Goal: Task Accomplishment & Management: Complete application form

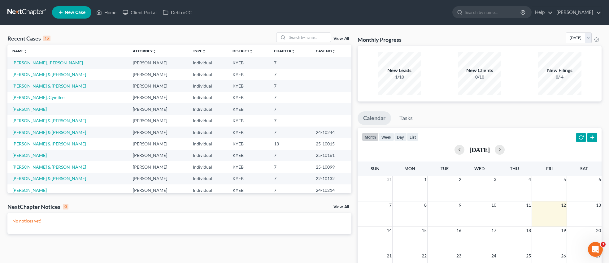
click at [38, 64] on link "[PERSON_NAME], [PERSON_NAME]" at bounding box center [47, 62] width 71 height 5
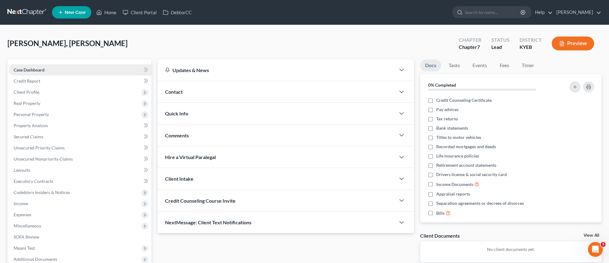
click at [114, 68] on link "Case Dashboard" at bounding box center [80, 69] width 143 height 11
click at [40, 90] on span "Client Profile" at bounding box center [80, 92] width 143 height 11
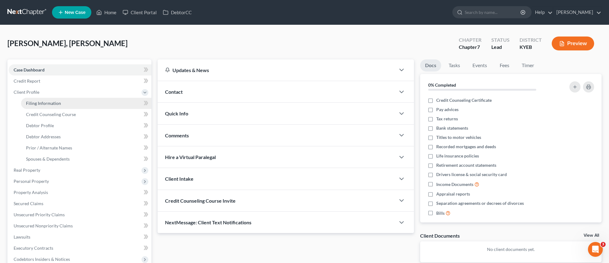
click at [44, 106] on link "Filing Information" at bounding box center [86, 103] width 130 height 11
select select "1"
select select "0"
select select "32"
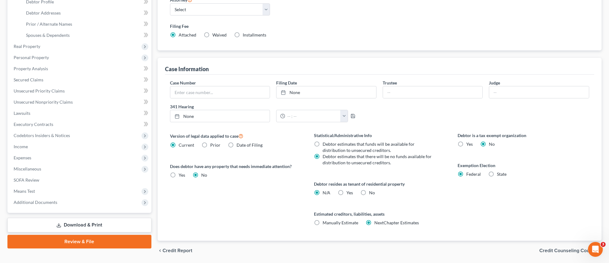
scroll to position [144, 0]
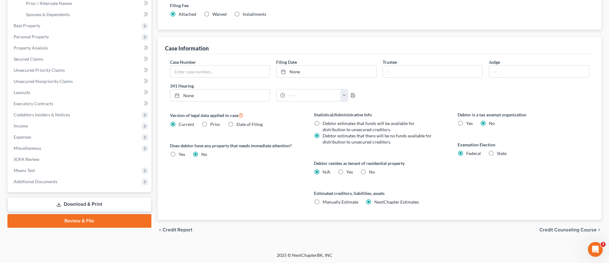
click at [549, 231] on span "Credit Counseling Course" at bounding box center [567, 229] width 57 height 5
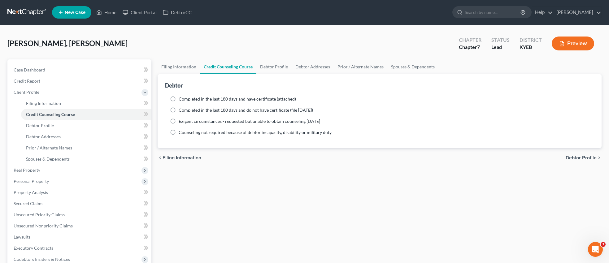
click at [179, 100] on label "Completed in the last 180 days and have certificate (attached)" at bounding box center [237, 99] width 117 height 6
click at [181, 100] on input "Completed in the last 180 days and have certificate (attached)" at bounding box center [183, 98] width 4 height 4
radio input "true"
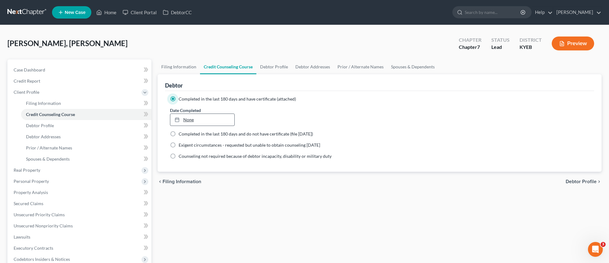
click at [193, 117] on link "None" at bounding box center [202, 120] width 64 height 12
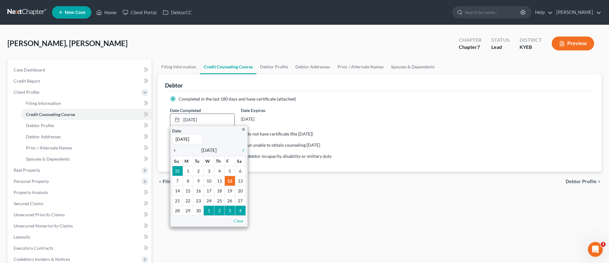
click at [176, 149] on icon "chevron_left" at bounding box center [176, 150] width 8 height 5
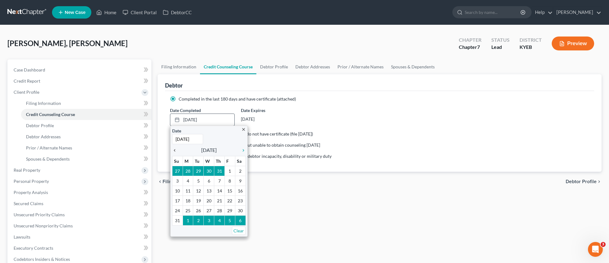
click at [173, 149] on icon "chevron_left" at bounding box center [176, 150] width 8 height 5
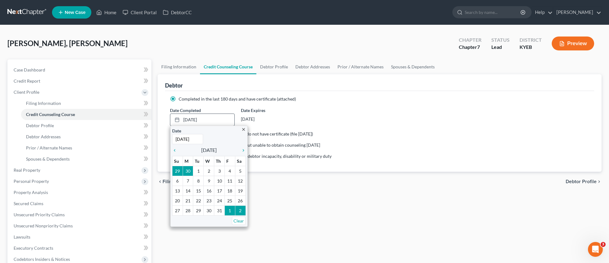
click at [197, 140] on input "[DATE]" at bounding box center [187, 139] width 31 height 10
type input "[DATE]"
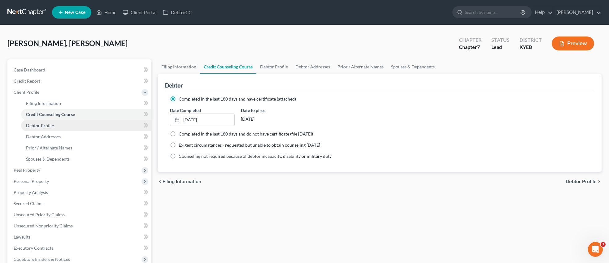
click at [42, 126] on span "Debtor Profile" at bounding box center [40, 125] width 28 height 5
select select "2"
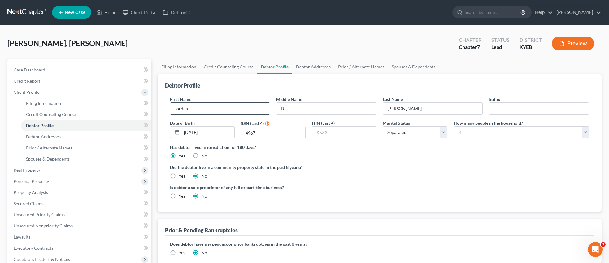
click at [193, 109] on input "Jordan" at bounding box center [220, 109] width 100 height 12
type input "[PERSON_NAME]"
click at [406, 110] on input "[PERSON_NAME]" at bounding box center [433, 109] width 100 height 12
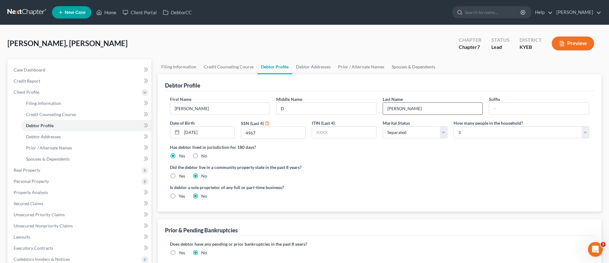
click at [406, 110] on input "[PERSON_NAME]" at bounding box center [433, 109] width 100 height 12
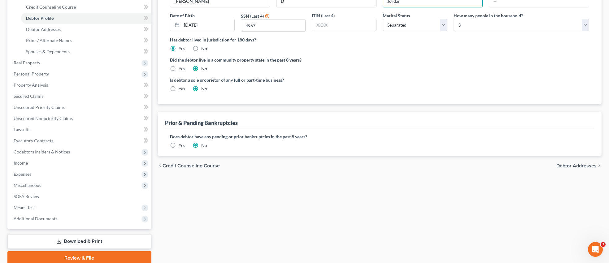
scroll to position [114, 0]
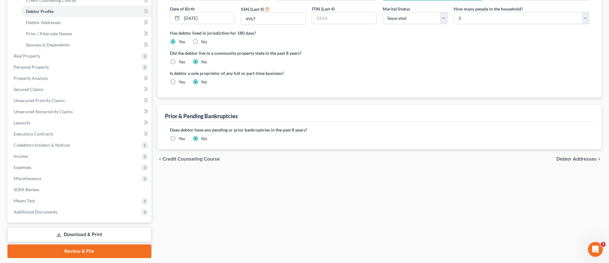
type input "Jordan"
click at [579, 158] on span "Debtor Addresses" at bounding box center [576, 159] width 40 height 5
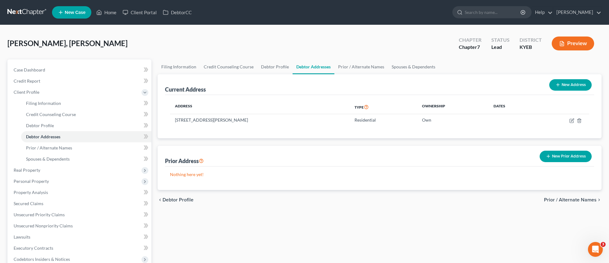
click at [572, 198] on span "Prior / Alternate Names" at bounding box center [570, 199] width 53 height 5
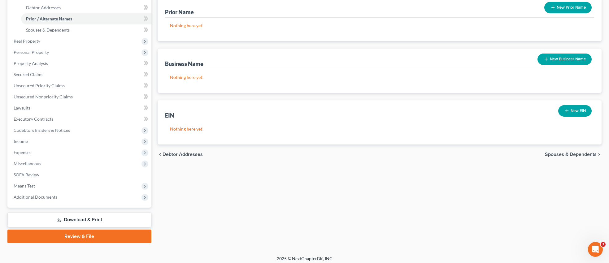
scroll to position [132, 0]
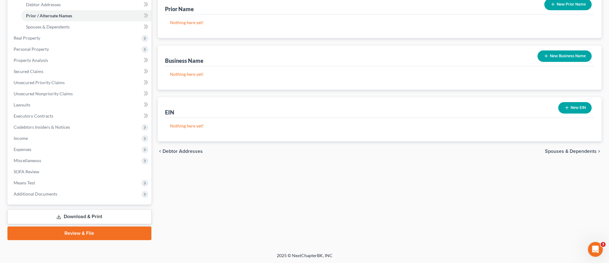
click at [576, 152] on span "Spouses & Dependents" at bounding box center [570, 151] width 52 height 5
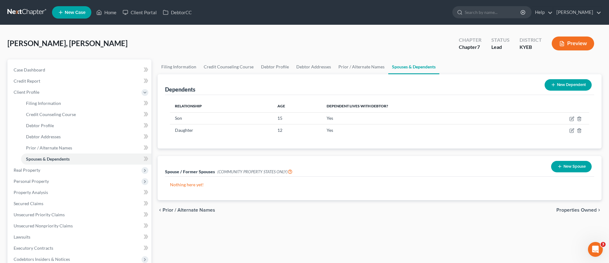
click at [567, 208] on span "Properties Owned" at bounding box center [576, 210] width 40 height 5
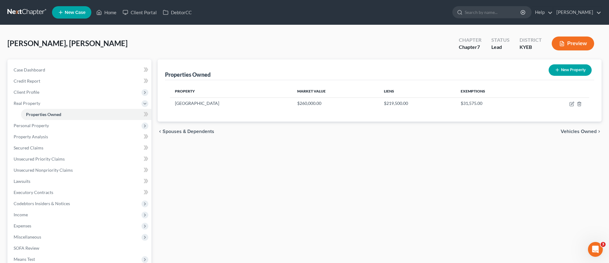
click at [566, 131] on span "Vehicles Owned" at bounding box center [578, 131] width 36 height 5
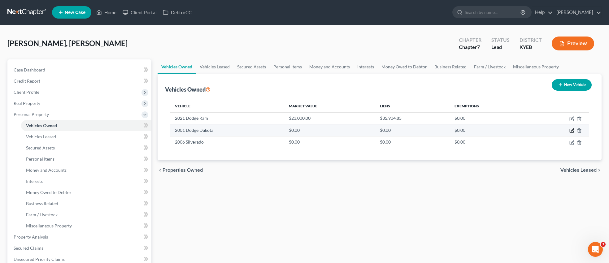
click at [572, 130] on icon "button" at bounding box center [571, 130] width 5 height 5
select select "1"
select select "25"
select select "3"
select select "0"
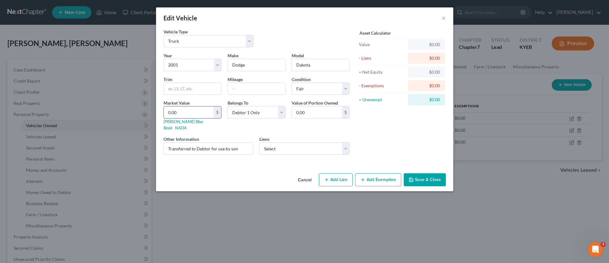
click at [199, 112] on input "0.00" at bounding box center [189, 112] width 50 height 12
type input "5"
type input "5.00"
type input "50"
type input "50.00"
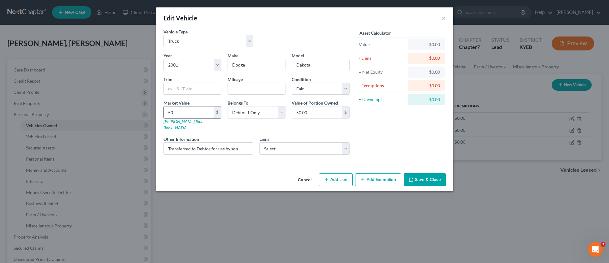
type input "500"
type input "500.00"
click at [433, 175] on button "Save & Close" at bounding box center [424, 179] width 42 height 13
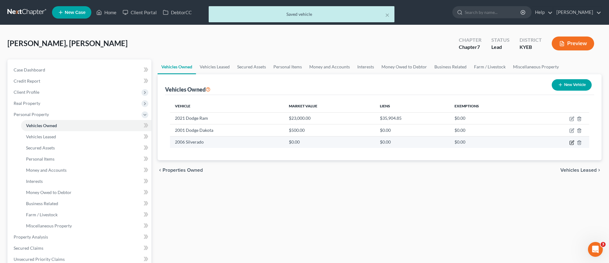
click at [570, 142] on icon "button" at bounding box center [571, 142] width 5 height 5
select select "1"
select select "20"
select select "0"
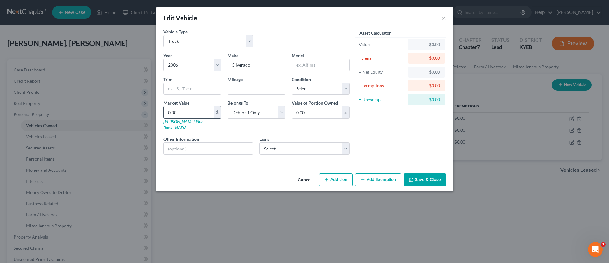
click at [199, 114] on input "0.00" at bounding box center [189, 112] width 50 height 12
type input "1"
type input "1.00"
type input "15"
type input "15.00"
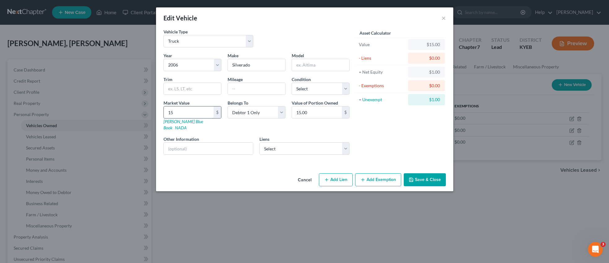
type input "150"
type input "150.00"
type input "1500"
type input "1,500.00"
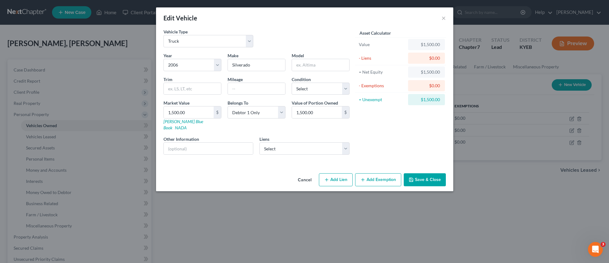
click at [415, 177] on button "Save & Close" at bounding box center [424, 179] width 42 height 13
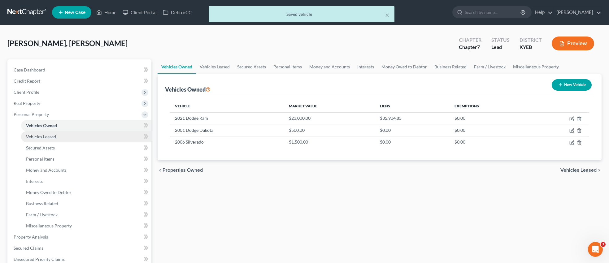
click at [58, 136] on link "Vehicles Leased" at bounding box center [86, 136] width 130 height 11
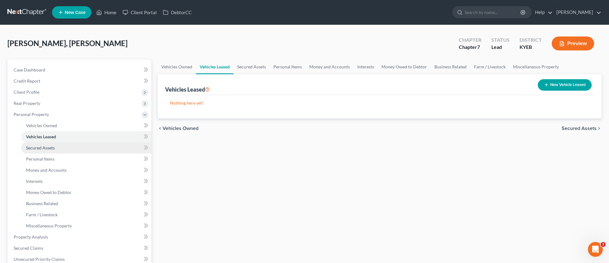
click at [55, 147] on link "Secured Assets" at bounding box center [86, 147] width 130 height 11
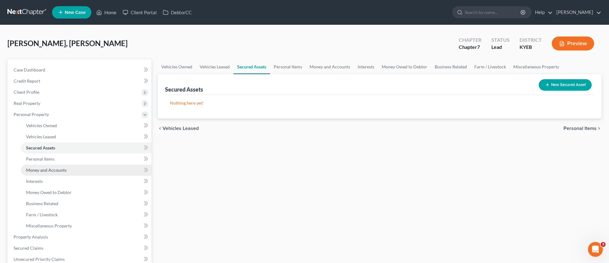
click at [55, 171] on span "Money and Accounts" at bounding box center [46, 169] width 41 height 5
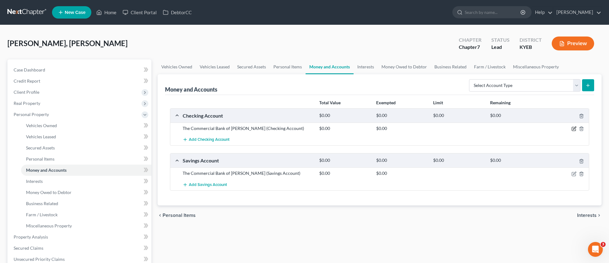
click at [573, 129] on icon "button" at bounding box center [574, 128] width 3 height 3
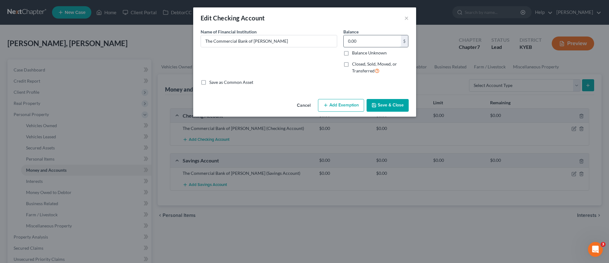
click at [364, 44] on input "0.00" at bounding box center [371, 41] width 57 height 12
type input "441.00"
click at [389, 106] on button "Save & Close" at bounding box center [387, 105] width 42 height 13
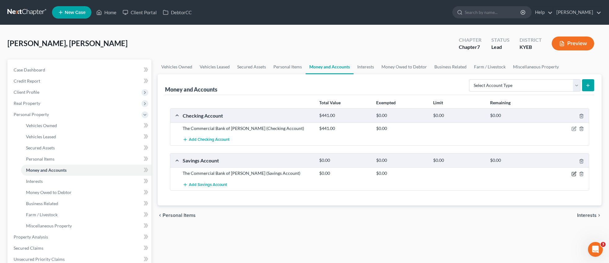
click at [575, 174] on icon "button" at bounding box center [573, 173] width 5 height 5
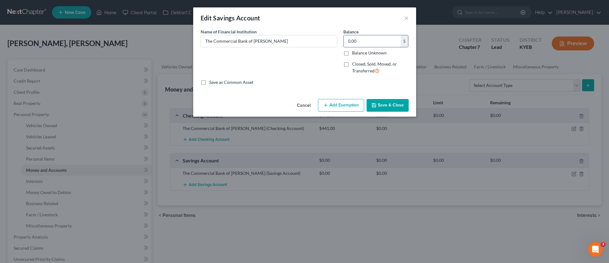
click at [367, 42] on input "0.00" at bounding box center [371, 41] width 57 height 12
type input "120.00"
click at [386, 106] on button "Save & Close" at bounding box center [387, 105] width 42 height 13
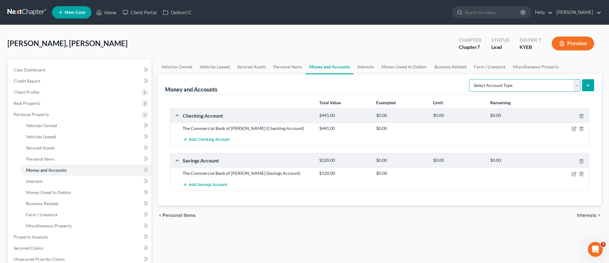
click at [575, 86] on select "Select Account Type Brokerage Cash on Hand Certificates of Deposit Checking Acc…" at bounding box center [524, 85] width 111 height 12
select select "cash_on_hand"
click at [470, 79] on select "Select Account Type Brokerage Cash on Hand Certificates of Deposit Checking Acc…" at bounding box center [524, 85] width 111 height 12
click at [590, 87] on button "submit" at bounding box center [588, 85] width 12 height 12
click at [588, 86] on icon "submit" at bounding box center [587, 85] width 5 height 5
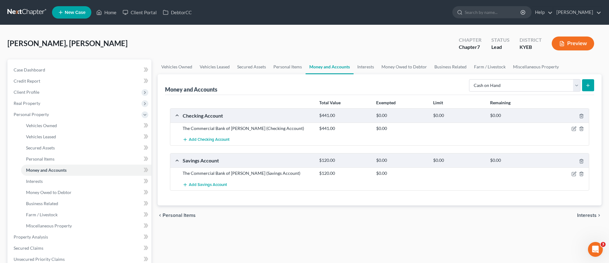
click at [587, 84] on line "submit" at bounding box center [587, 85] width 0 height 3
click at [100, 170] on link "Money and Accounts" at bounding box center [86, 170] width 130 height 11
click at [587, 82] on button "submit" at bounding box center [588, 85] width 12 height 12
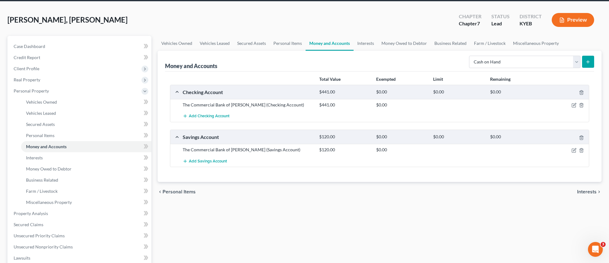
scroll to position [33, 0]
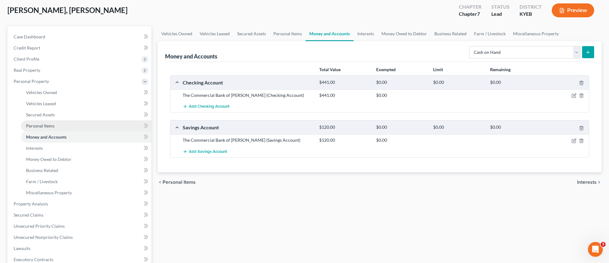
click at [49, 125] on span "Personal Items" at bounding box center [40, 125] width 28 height 5
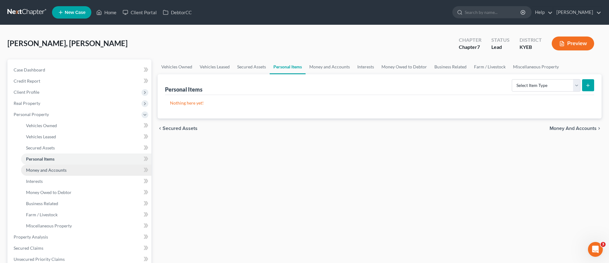
click at [62, 169] on span "Money and Accounts" at bounding box center [46, 169] width 41 height 5
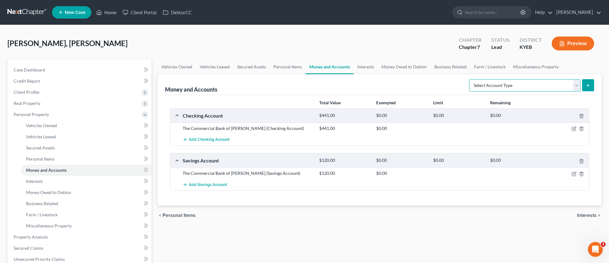
click at [576, 86] on select "Select Account Type Brokerage Cash on Hand Certificates of Deposit Checking Acc…" at bounding box center [524, 85] width 111 height 12
select select "cash_on_hand"
click at [470, 79] on select "Select Account Type Brokerage Cash on Hand Certificates of Deposit Checking Acc…" at bounding box center [524, 85] width 111 height 12
click at [589, 85] on icon "submit" at bounding box center [587, 85] width 5 height 5
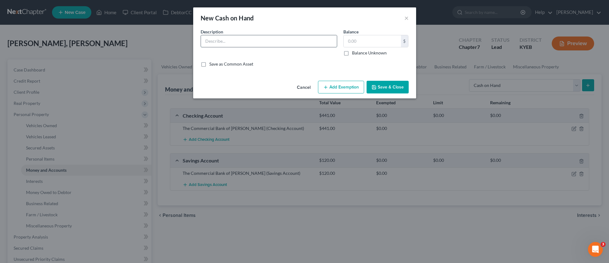
click at [224, 45] on input "text" at bounding box center [269, 41] width 136 height 12
type input "Cash"
click at [372, 43] on input "text" at bounding box center [371, 41] width 57 height 12
type input "33.00"
click at [390, 85] on button "Save & Close" at bounding box center [387, 87] width 42 height 13
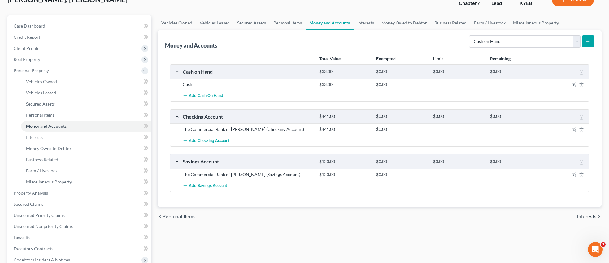
scroll to position [58, 0]
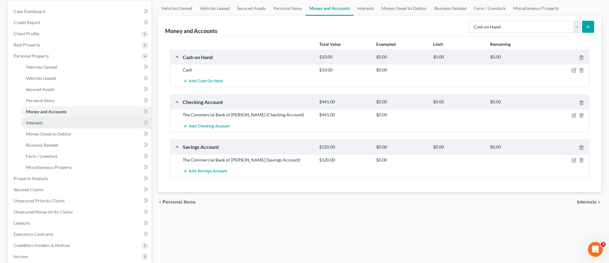
click at [66, 122] on link "Interests" at bounding box center [86, 122] width 130 height 11
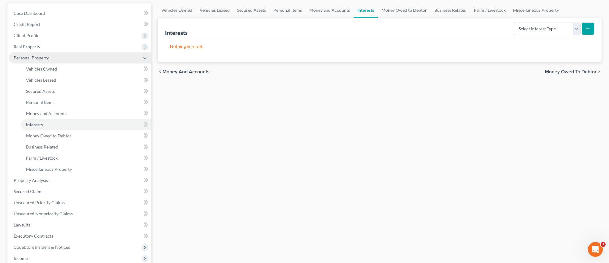
scroll to position [59, 0]
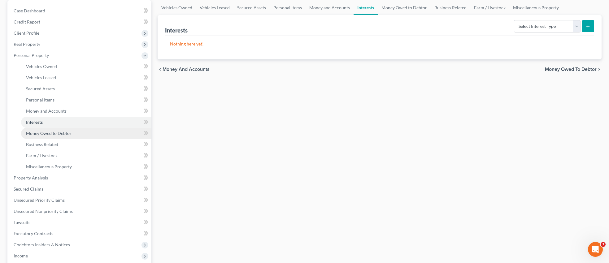
click at [79, 131] on link "Money Owed to Debtor" at bounding box center [86, 133] width 130 height 11
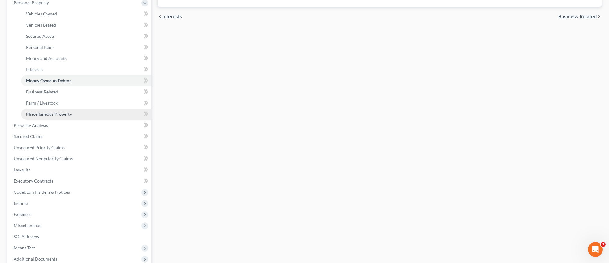
scroll to position [113, 0]
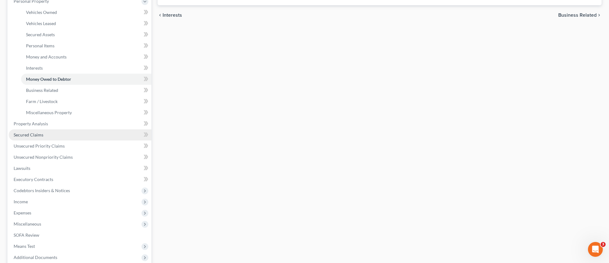
click at [62, 132] on link "Secured Claims" at bounding box center [80, 134] width 143 height 11
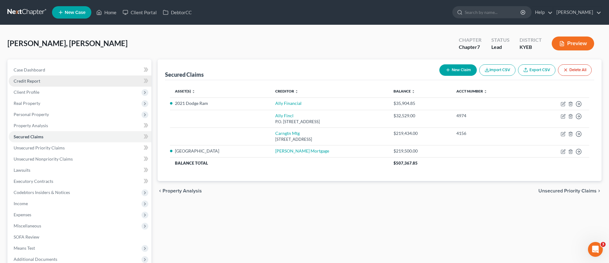
click at [35, 81] on span "Credit Report" at bounding box center [27, 80] width 27 height 5
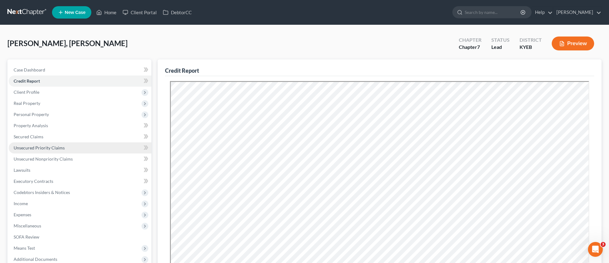
click at [56, 148] on span "Unsecured Priority Claims" at bounding box center [39, 147] width 51 height 5
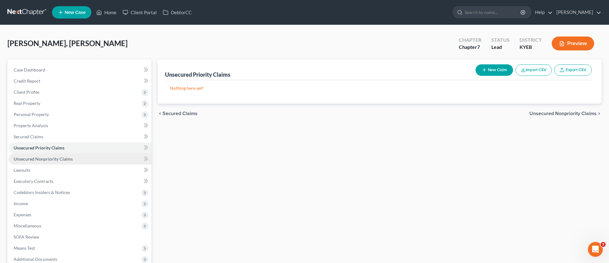
click at [56, 157] on span "Unsecured Nonpriority Claims" at bounding box center [43, 158] width 59 height 5
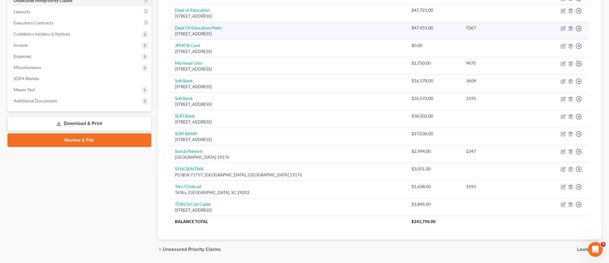
scroll to position [78, 0]
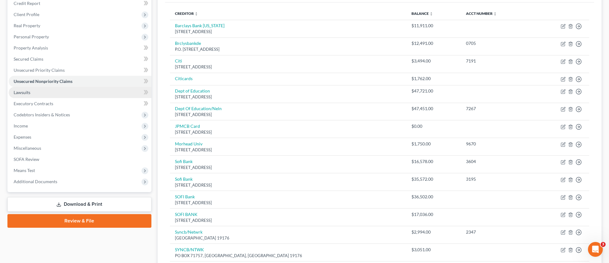
click at [21, 92] on span "Lawsuits" at bounding box center [22, 92] width 17 height 5
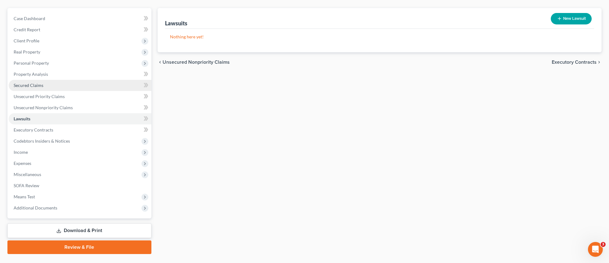
scroll to position [65, 0]
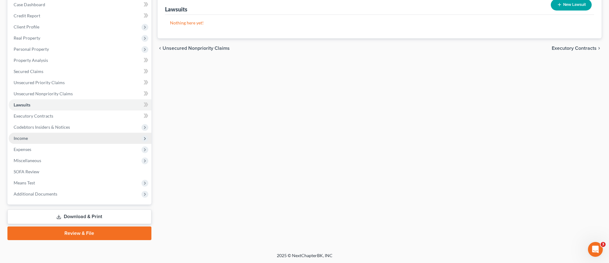
click at [24, 136] on span "Income" at bounding box center [21, 138] width 14 height 5
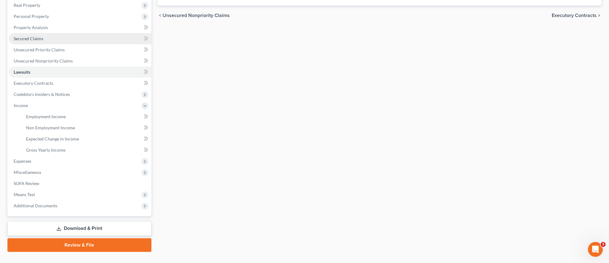
scroll to position [99, 0]
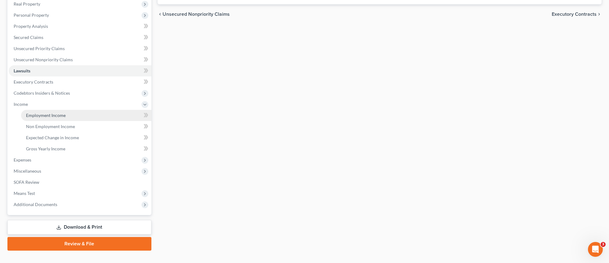
click at [60, 115] on span "Employment Income" at bounding box center [46, 115] width 40 height 5
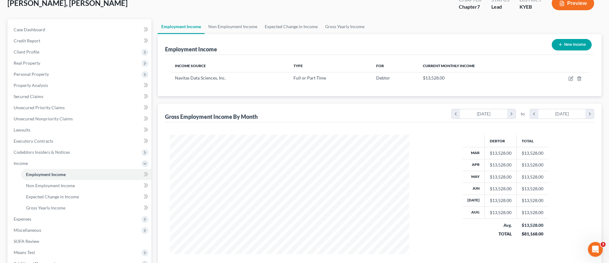
scroll to position [110, 0]
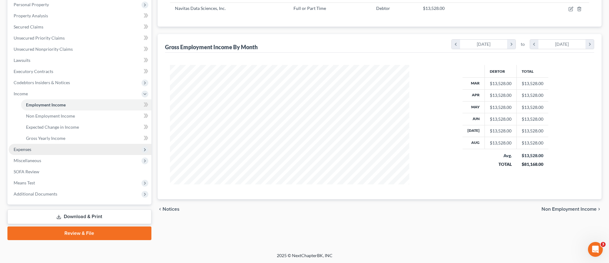
click at [21, 148] on span "Expenses" at bounding box center [23, 149] width 18 height 5
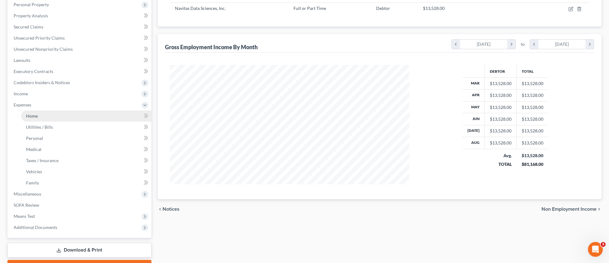
click at [37, 114] on span "Home" at bounding box center [32, 115] width 12 height 5
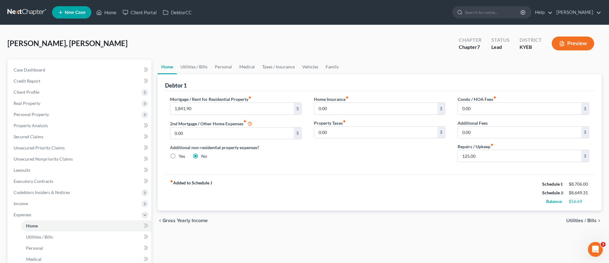
click at [588, 219] on span "Utilities / Bills" at bounding box center [581, 220] width 30 height 5
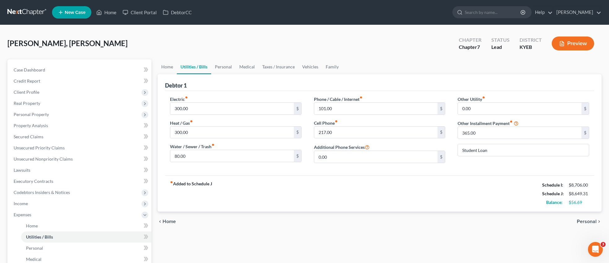
click at [588, 220] on span "Personal" at bounding box center [586, 221] width 20 height 5
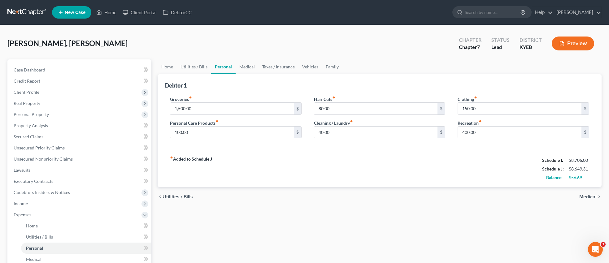
click at [591, 196] on span "Medical" at bounding box center [587, 196] width 17 height 5
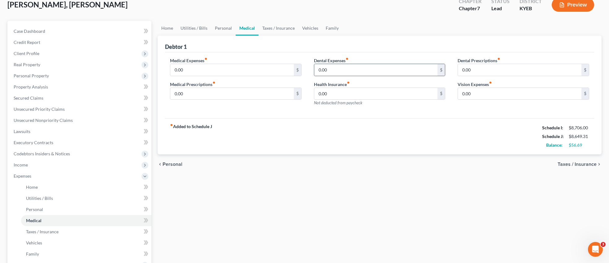
scroll to position [40, 0]
click at [583, 163] on span "Taxes / Insurance" at bounding box center [576, 163] width 39 height 5
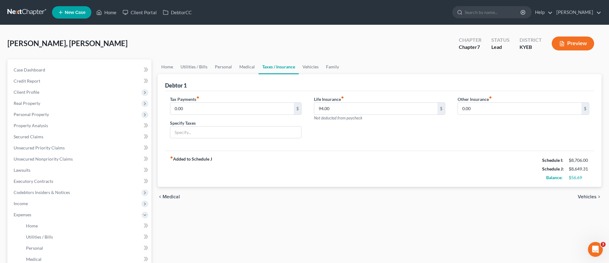
click at [587, 197] on span "Vehicles" at bounding box center [586, 196] width 19 height 5
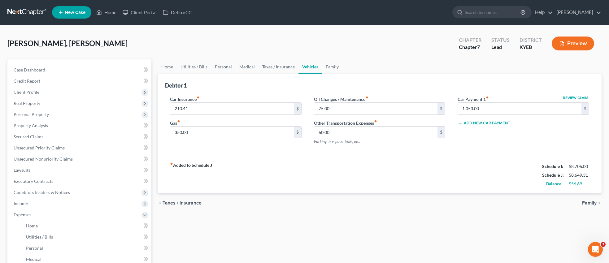
click at [595, 201] on span "Family" at bounding box center [589, 202] width 15 height 5
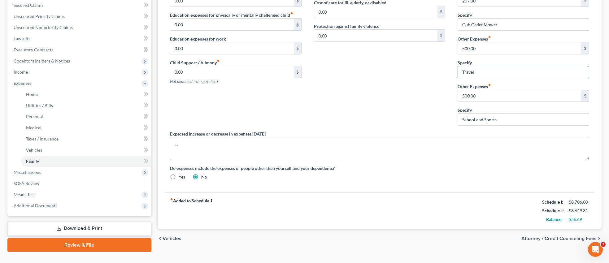
scroll to position [143, 0]
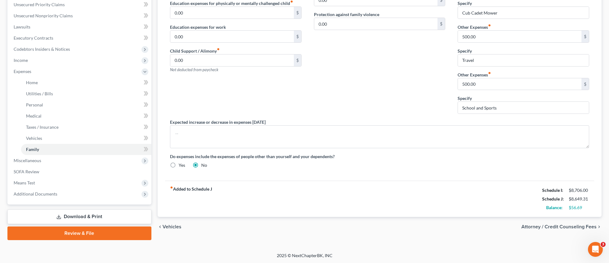
click at [570, 228] on span "Attorney / Credit Counseling Fees" at bounding box center [558, 226] width 75 height 5
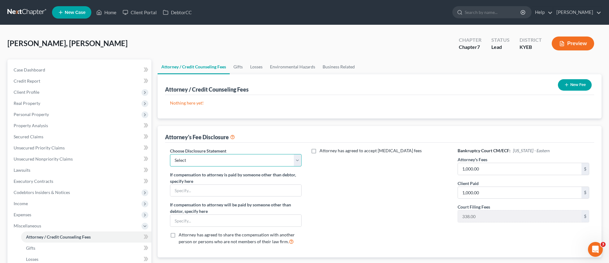
click at [297, 159] on select "Select [PERSON_NAME], Attorney at Law" at bounding box center [235, 160] width 131 height 12
select select "0"
click at [170, 154] on select "Select [PERSON_NAME], Attorney at Law" at bounding box center [235, 160] width 131 height 12
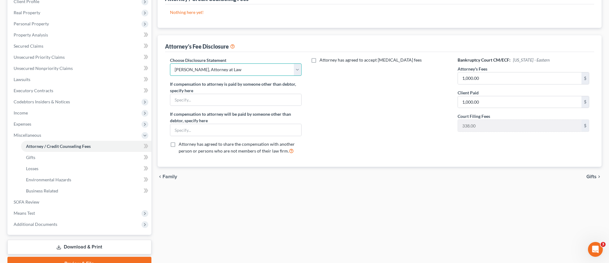
scroll to position [98, 0]
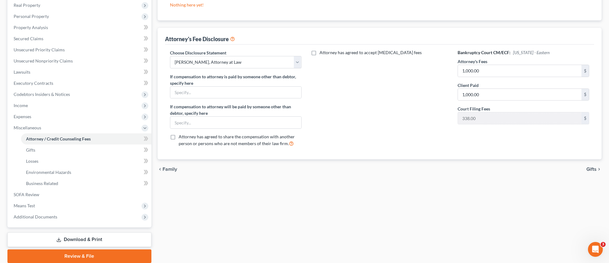
click at [595, 170] on span "Gifts" at bounding box center [591, 169] width 10 height 5
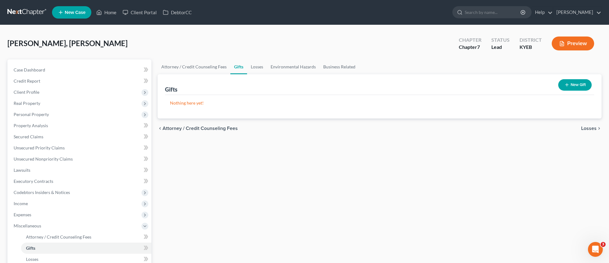
click at [594, 127] on span "Losses" at bounding box center [588, 128] width 15 height 5
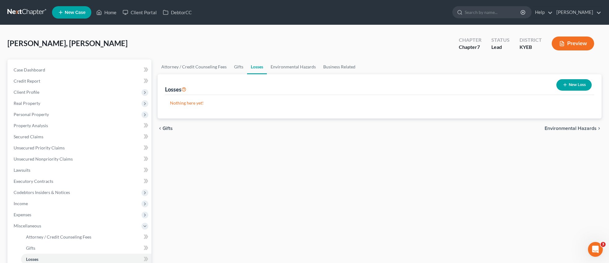
click at [587, 129] on span "Environmental Hazards" at bounding box center [570, 128] width 52 height 5
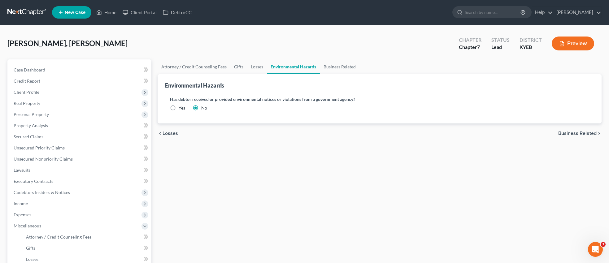
click at [583, 132] on span "Business Related" at bounding box center [577, 133] width 38 height 5
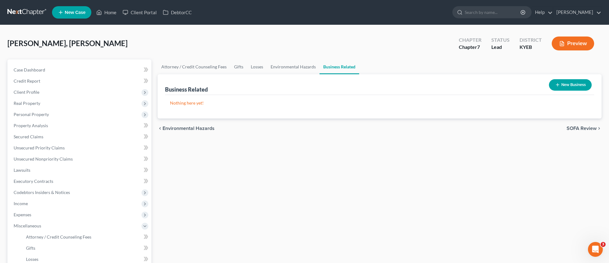
click at [587, 128] on span "SOFA Review" at bounding box center [581, 128] width 30 height 5
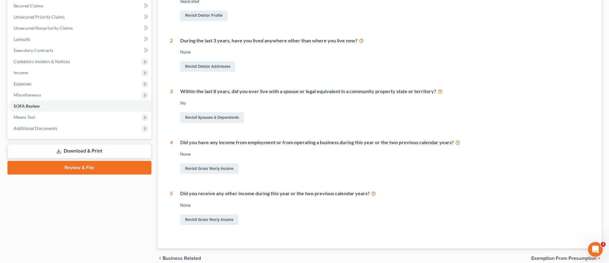
scroll to position [159, 0]
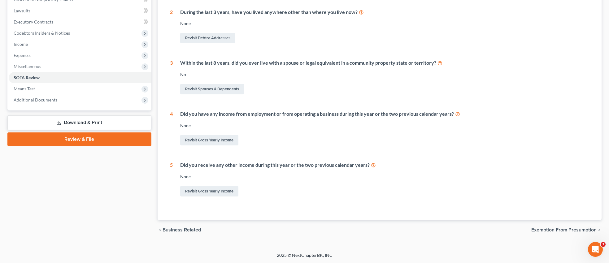
click at [584, 228] on span "Exemption from Presumption" at bounding box center [563, 229] width 65 height 5
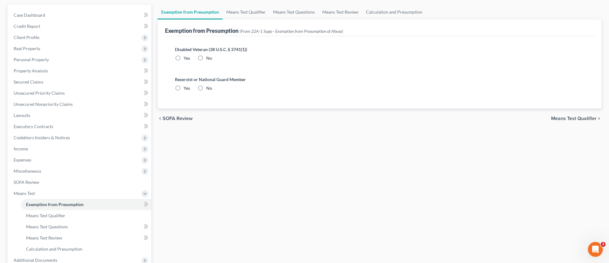
scroll to position [57, 0]
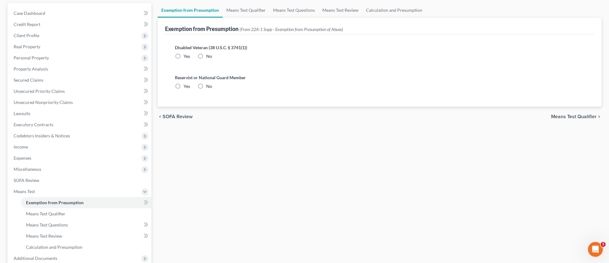
click at [588, 116] on span "Means Test Qualifier" at bounding box center [573, 116] width 45 height 5
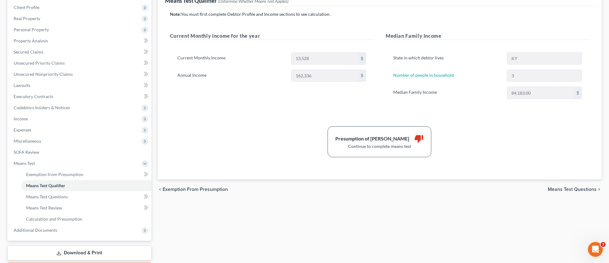
scroll to position [85, 0]
click at [560, 189] on span "Means Test Questions" at bounding box center [571, 189] width 49 height 5
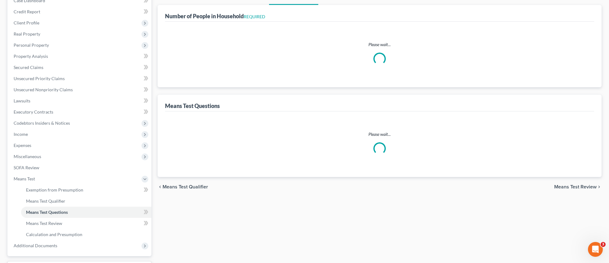
select select "0"
select select "60"
select select "3"
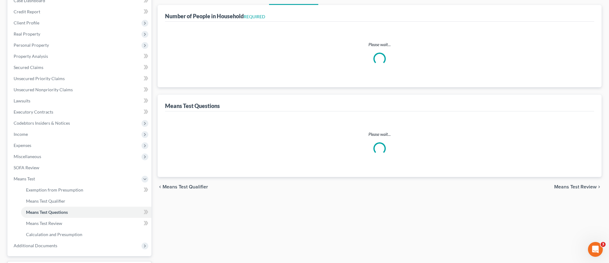
select select "0"
select select "3"
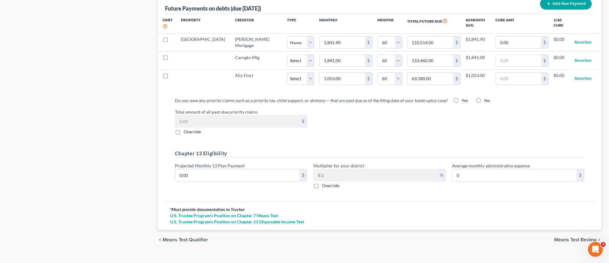
scroll to position [633, 0]
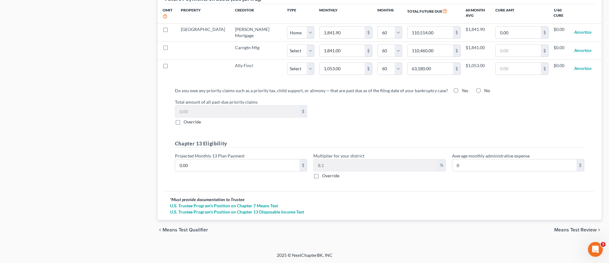
click at [563, 231] on span "Means Test Review" at bounding box center [575, 229] width 42 height 5
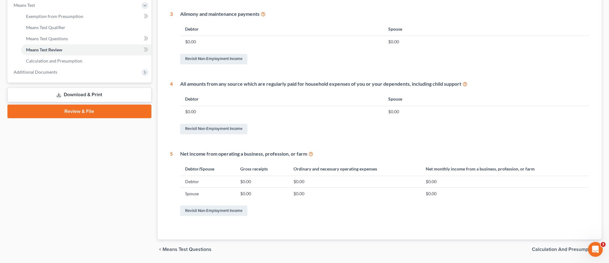
scroll to position [262, 0]
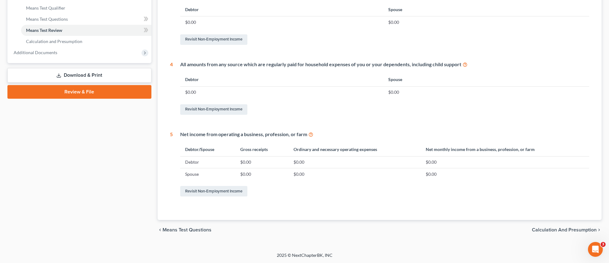
click at [562, 231] on span "Calculation and Presumption" at bounding box center [563, 229] width 65 height 5
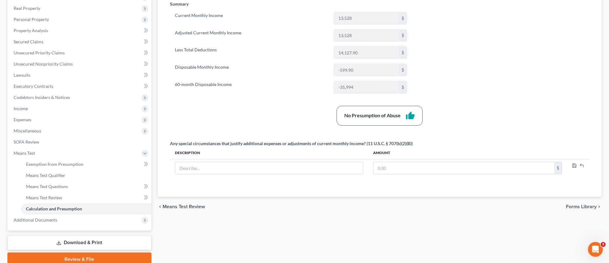
scroll to position [121, 0]
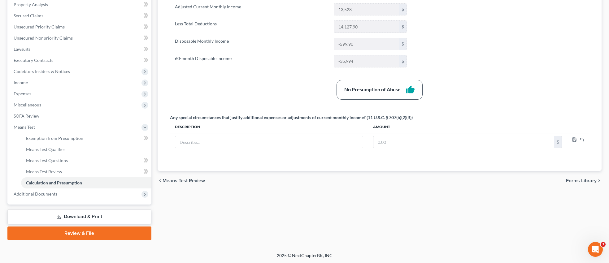
click at [573, 181] on span "Forms Library" at bounding box center [581, 180] width 31 height 5
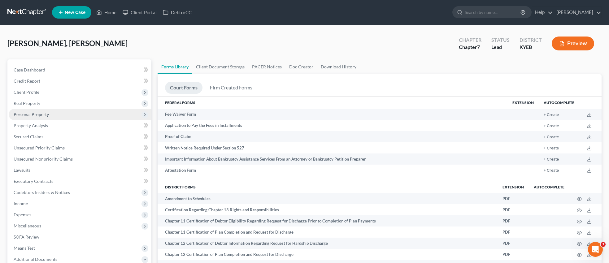
click at [41, 114] on span "Personal Property" at bounding box center [31, 114] width 35 height 5
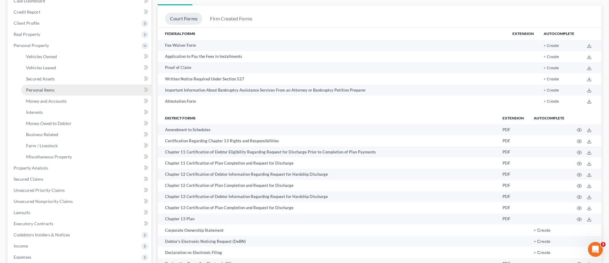
scroll to position [102, 0]
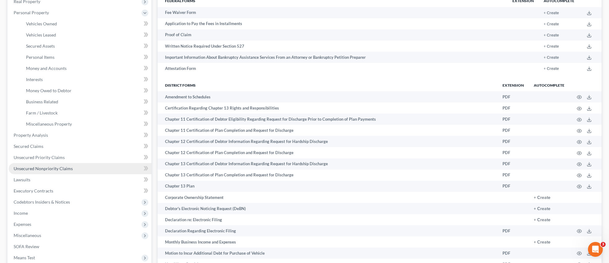
click at [48, 167] on span "Unsecured Nonpriority Claims" at bounding box center [43, 168] width 59 height 5
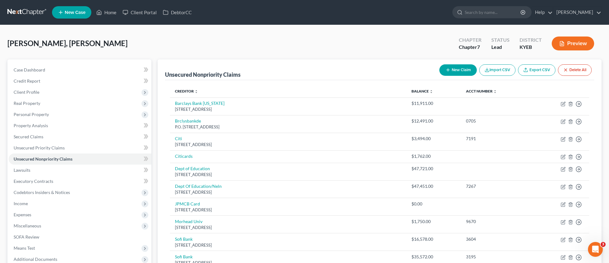
click at [458, 71] on button "New Claim" at bounding box center [457, 69] width 37 height 11
select select "0"
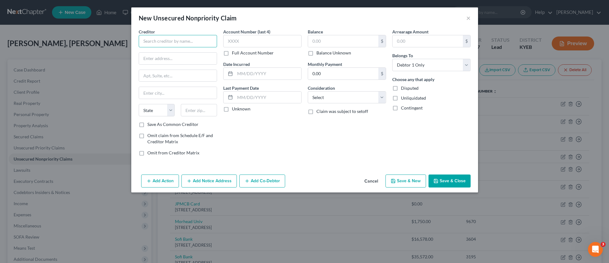
click at [198, 40] on input "text" at bounding box center [178, 41] width 78 height 12
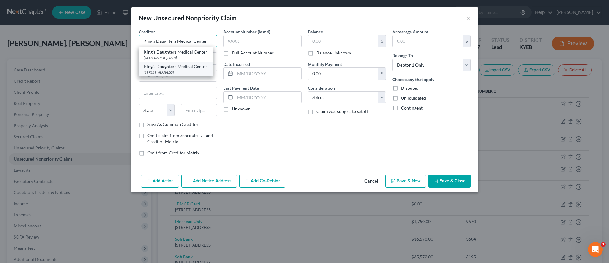
type input "King's Daughters Medical Center"
click at [208, 69] on div "King's Daughters Medical Center" at bounding box center [176, 66] width 64 height 6
type input "[STREET_ADDRESS]"
type input "[PERSON_NAME] Stream"
select select "14"
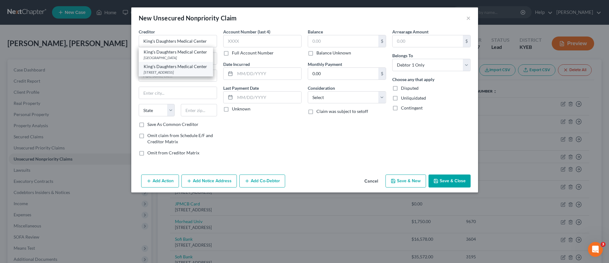
type input "601197"
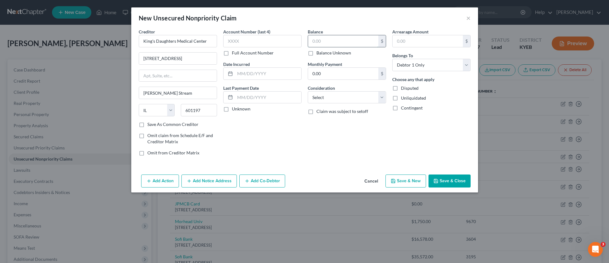
click at [338, 38] on input "text" at bounding box center [343, 41] width 70 height 12
type input "9,536.81"
click at [381, 94] on select "Select Cable / Satellite Services Collection Agency Credit Card Debt Debt Couns…" at bounding box center [347, 97] width 78 height 12
select select "9"
click at [308, 91] on select "Select Cable / Satellite Services Collection Agency Credit Card Debt Debt Couns…" at bounding box center [347, 97] width 78 height 12
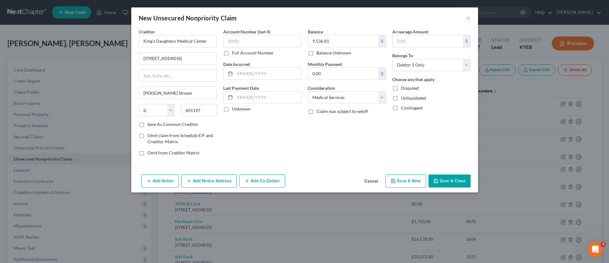
click at [447, 181] on button "Save & Close" at bounding box center [449, 180] width 42 height 13
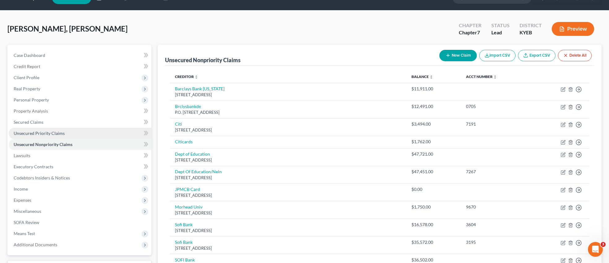
scroll to position [15, 0]
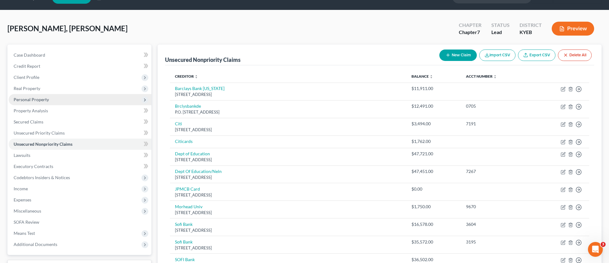
click at [45, 99] on span "Personal Property" at bounding box center [31, 99] width 35 height 5
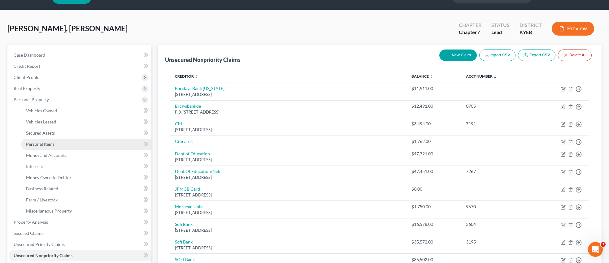
click at [40, 143] on span "Personal Items" at bounding box center [40, 143] width 28 height 5
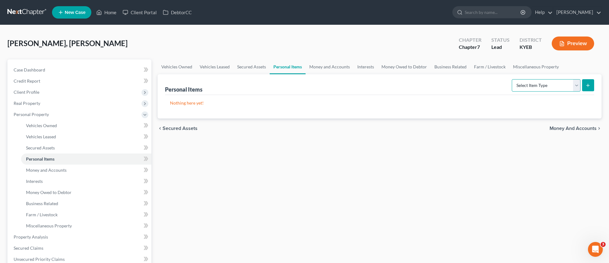
click at [577, 86] on select "Select Item Type Clothing Collectibles Of Value Electronics Firearms Household …" at bounding box center [545, 85] width 69 height 12
select select "household_goods"
click at [512, 79] on select "Select Item Type Clothing Collectibles Of Value Electronics Firearms Household …" at bounding box center [545, 85] width 69 height 12
click at [589, 83] on icon "submit" at bounding box center [587, 85] width 5 height 5
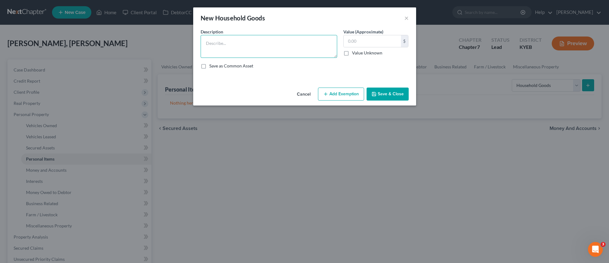
click at [243, 48] on textarea at bounding box center [268, 46] width 136 height 23
click at [262, 44] on textarea "Living Room furnishings --sextional and television" at bounding box center [268, 46] width 136 height 23
type textarea "Living Room furnishings --sectional and television"
click at [365, 44] on input "text" at bounding box center [371, 41] width 57 height 12
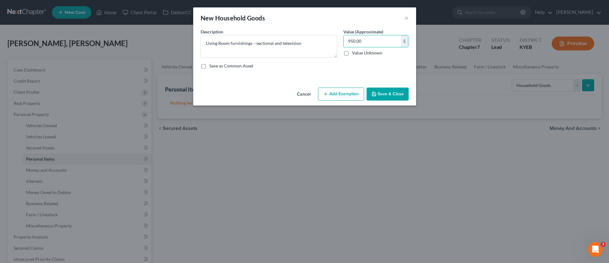
type input "950.00"
click at [387, 92] on button "Save & Close" at bounding box center [387, 94] width 42 height 13
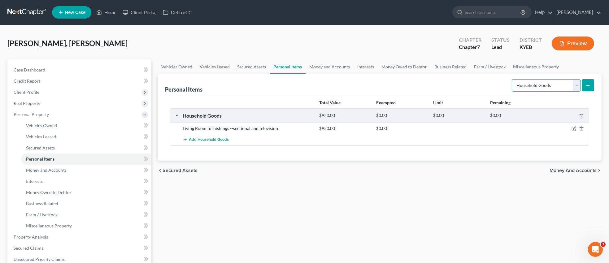
click at [577, 86] on select "Select Item Type Clothing Collectibles Of Value Electronics Firearms Household …" at bounding box center [545, 85] width 69 height 12
click at [512, 79] on select "Select Item Type Clothing Collectibles Of Value Electronics Firearms Household …" at bounding box center [545, 85] width 69 height 12
click at [591, 83] on button "submit" at bounding box center [588, 85] width 12 height 12
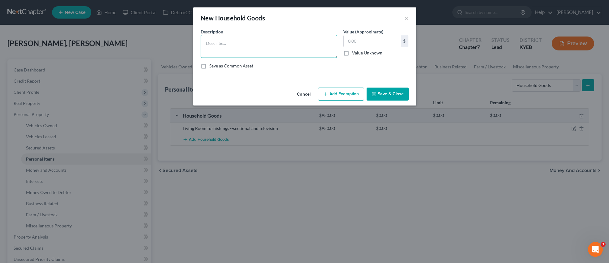
click at [262, 47] on textarea at bounding box center [268, 46] width 136 height 23
type textarea "B"
type textarea "Master bedroom--Bed/dresser/armoire"
click at [369, 41] on input "text" at bounding box center [371, 41] width 57 height 12
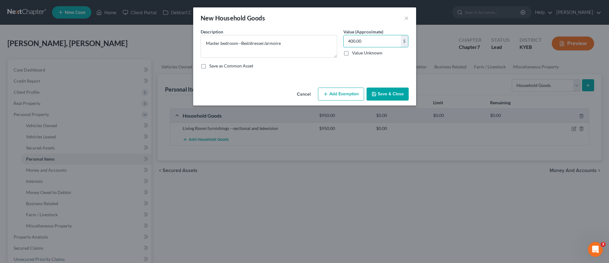
type input "400.00"
click at [399, 95] on button "Save & Close" at bounding box center [387, 94] width 42 height 13
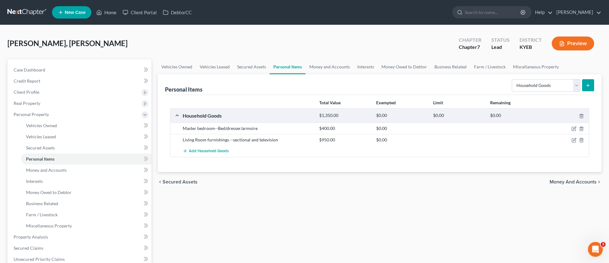
click at [587, 86] on icon "submit" at bounding box center [587, 85] width 5 height 5
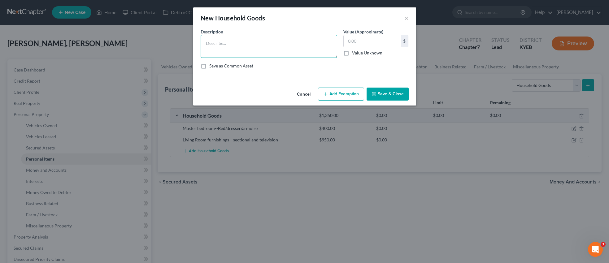
click at [271, 49] on textarea at bounding box center [268, 46] width 136 height 23
type textarea "Bedroom 2--Bed/love seat/gaming desk/x box/monitor and television/dresser"
click at [372, 43] on input "text" at bounding box center [371, 41] width 57 height 12
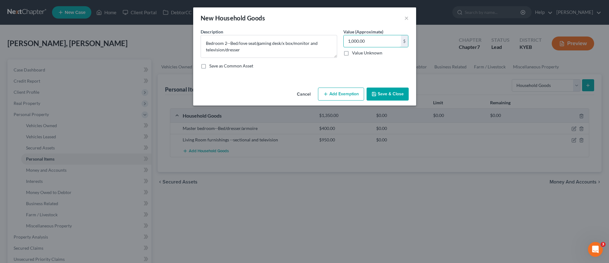
type input "1,000.00"
click at [404, 97] on button "Save & Close" at bounding box center [387, 94] width 42 height 13
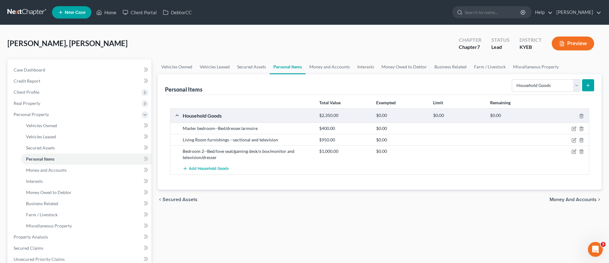
click at [589, 86] on icon "submit" at bounding box center [587, 85] width 5 height 5
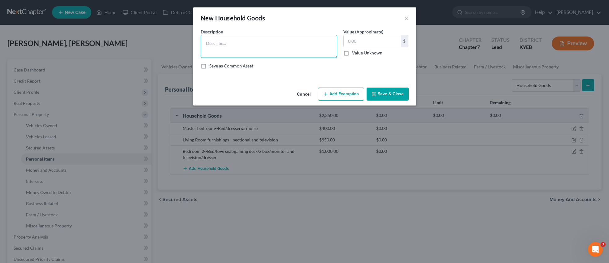
click at [306, 50] on textarea at bounding box center [268, 46] width 136 height 23
type textarea "Bedroom 3--Bed/Dresser/Chest/Desk/Television"
click at [362, 40] on input "text" at bounding box center [371, 41] width 57 height 12
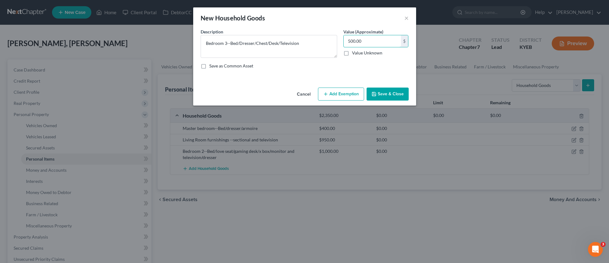
type input "500.00"
click at [393, 96] on button "Save & Close" at bounding box center [387, 94] width 42 height 13
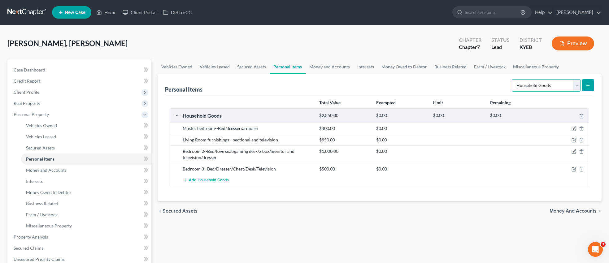
click at [577, 85] on select "Select Item Type Clothing Collectibles Of Value Electronics Firearms Household …" at bounding box center [545, 85] width 69 height 12
click at [512, 79] on select "Select Item Type Clothing Collectibles Of Value Electronics Firearms Household …" at bounding box center [545, 85] width 69 height 12
click at [592, 84] on button "submit" at bounding box center [588, 85] width 12 height 12
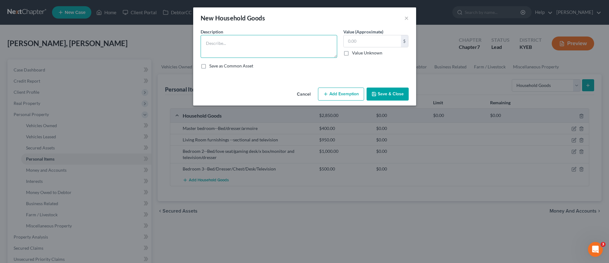
click at [242, 49] on textarea at bounding box center [268, 46] width 136 height 23
type textarea "Dining Room--Table and chairs/corner cabinet"
click at [378, 43] on input "text" at bounding box center [371, 41] width 57 height 12
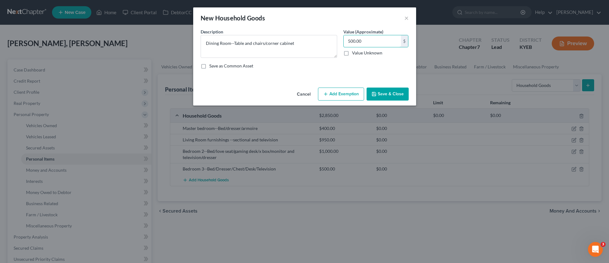
type input "500.00"
click at [384, 93] on button "Save & Close" at bounding box center [387, 94] width 42 height 13
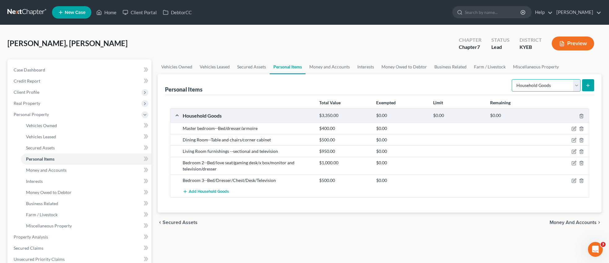
click at [576, 85] on select "Select Item Type Clothing Collectibles Of Value Electronics Firearms Household …" at bounding box center [545, 85] width 69 height 12
click at [512, 79] on select "Select Item Type Clothing Collectibles Of Value Electronics Firearms Household …" at bounding box center [545, 85] width 69 height 12
click at [588, 85] on line "submit" at bounding box center [587, 85] width 3 height 0
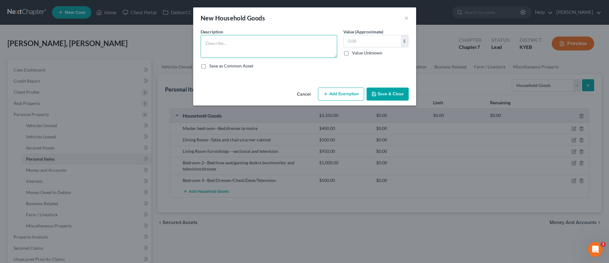
click at [277, 49] on textarea at bounding box center [268, 46] width 136 height 23
click at [228, 45] on textarea "office--desk/buffet stand/personal computer/mini fridge" at bounding box center [268, 46] width 136 height 23
click at [329, 43] on textarea "office--desk and chair/buffet stand/personal computer/mini fridge" at bounding box center [268, 46] width 136 height 23
click at [253, 49] on textarea "office--desk and chair/buffet stand/personal computer/mini fridge/high top tabl…" at bounding box center [268, 46] width 136 height 23
type textarea "office--desk and chair/buffet stand/personal computer/mini fridge/high top tabl…"
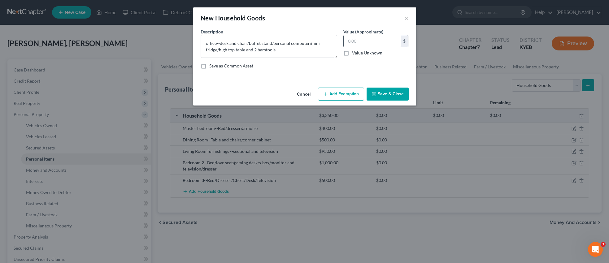
click at [371, 43] on input "text" at bounding box center [371, 41] width 57 height 12
type input "800.00"
click at [388, 94] on button "Save & Close" at bounding box center [387, 94] width 42 height 13
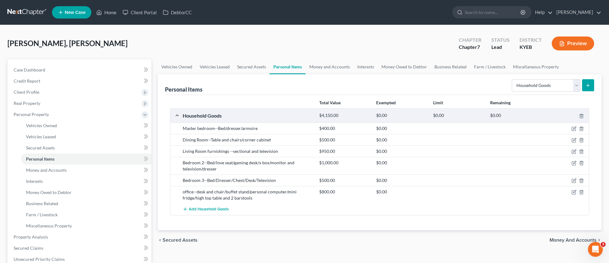
click at [587, 88] on button "submit" at bounding box center [588, 85] width 12 height 12
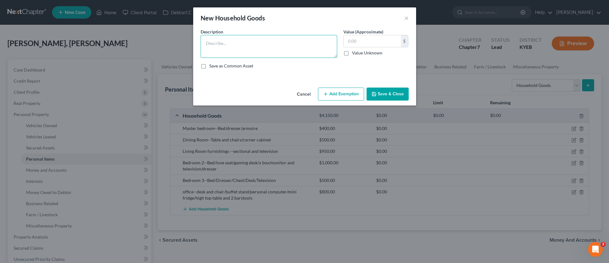
click at [239, 44] on textarea at bounding box center [268, 46] width 136 height 23
type textarea "Washer/Dryer"
click at [358, 45] on input "text" at bounding box center [371, 41] width 57 height 12
type input "500.00"
click at [388, 95] on button "Save & Close" at bounding box center [387, 94] width 42 height 13
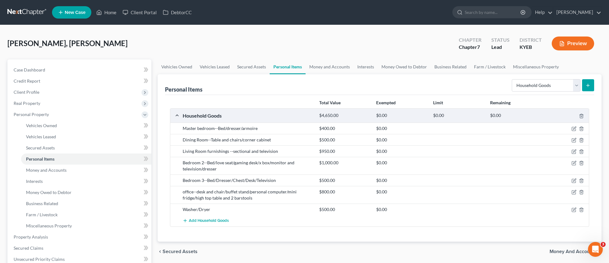
click at [589, 84] on icon "submit" at bounding box center [587, 85] width 5 height 5
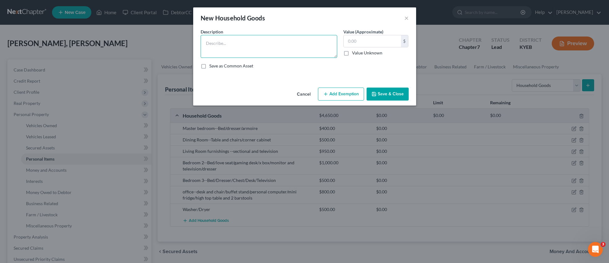
click at [218, 42] on textarea at bounding box center [268, 46] width 136 height 23
type textarea "Kitchen--Refrigerator/dishwasher/stove/microwave, dishware/cookware/linens/smal…"
click at [359, 41] on input "text" at bounding box center [371, 41] width 57 height 12
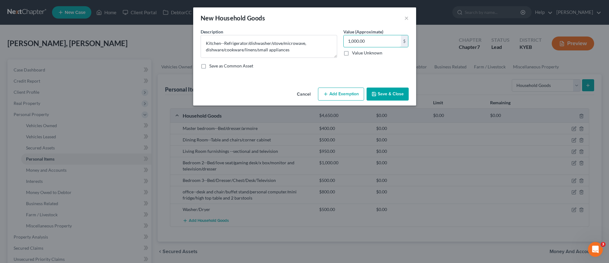
type input "1,000.00"
click at [386, 96] on button "Save & Close" at bounding box center [387, 94] width 42 height 13
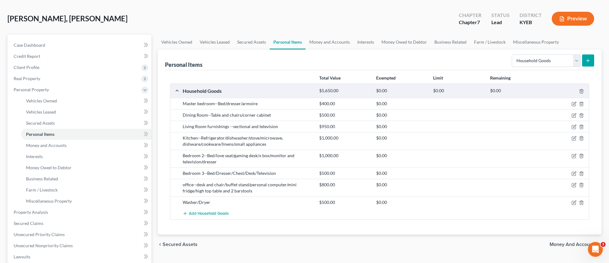
scroll to position [33, 0]
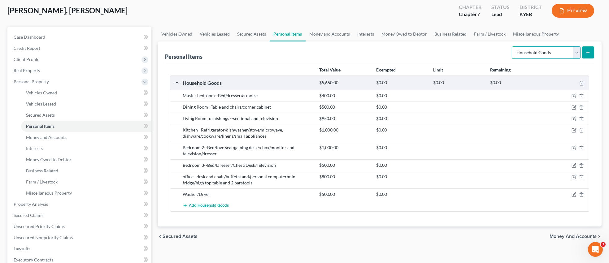
click at [578, 51] on select "Select Item Type Clothing Collectibles Of Value Electronics Firearms Household …" at bounding box center [545, 52] width 69 height 12
select select "jewelry"
click at [512, 46] on select "Select Item Type Clothing Collectibles Of Value Electronics Firearms Household …" at bounding box center [545, 52] width 69 height 12
click at [588, 54] on icon "submit" at bounding box center [587, 52] width 5 height 5
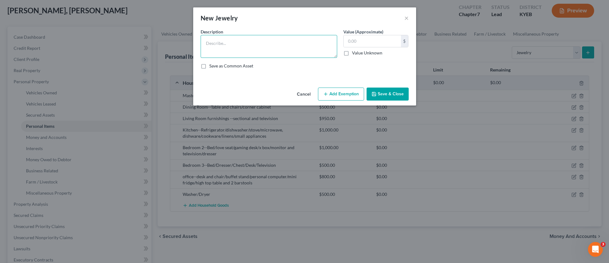
click at [239, 47] on textarea at bounding box center [268, 46] width 136 height 23
type textarea "Wedding ring"
click at [368, 44] on input "text" at bounding box center [371, 41] width 57 height 12
type input "100.00"
click at [392, 96] on button "Save & Close" at bounding box center [387, 94] width 42 height 13
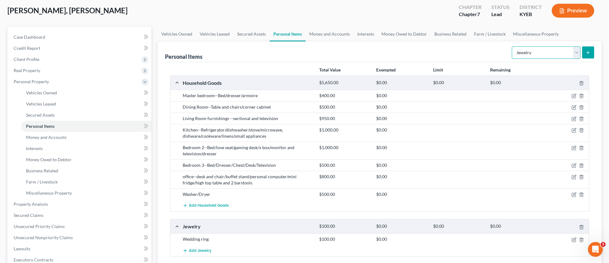
click at [576, 51] on select "Select Item Type Clothing Collectibles Of Value Electronics Firearms Household …" at bounding box center [545, 52] width 69 height 12
select select "clothing"
click at [512, 46] on select "Select Item Type Clothing Collectibles Of Value Electronics Firearms Household …" at bounding box center [545, 52] width 69 height 12
click at [588, 52] on icon "submit" at bounding box center [587, 52] width 5 height 5
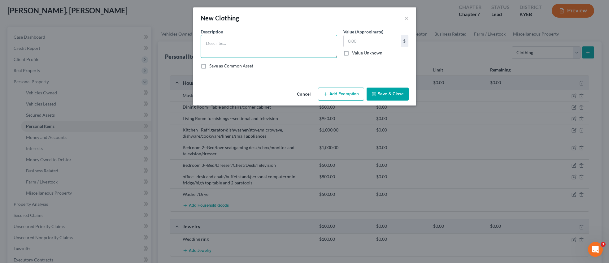
click at [249, 45] on textarea at bounding box center [268, 46] width 136 height 23
type textarea "Clothing"
click at [368, 44] on input "text" at bounding box center [371, 41] width 57 height 12
type input "500.00"
click at [389, 95] on button "Save & Close" at bounding box center [387, 94] width 42 height 13
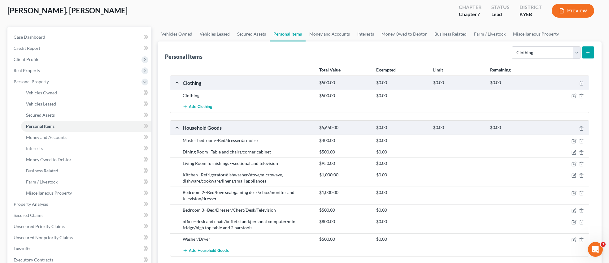
scroll to position [36, 0]
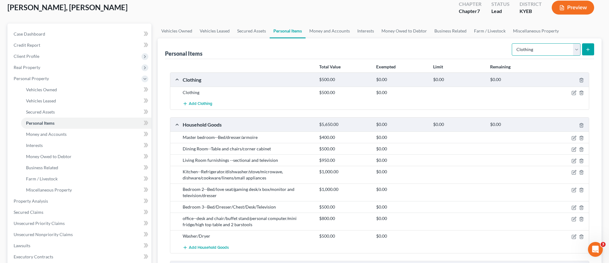
click at [577, 51] on select "Select Item Type Clothing Collectibles Of Value Electronics Firearms Household …" at bounding box center [545, 49] width 69 height 12
select select "pets"
click at [512, 43] on select "Select Item Type Clothing Collectibles Of Value Electronics Firearms Household …" at bounding box center [545, 49] width 69 height 12
click at [587, 50] on icon "submit" at bounding box center [587, 49] width 5 height 5
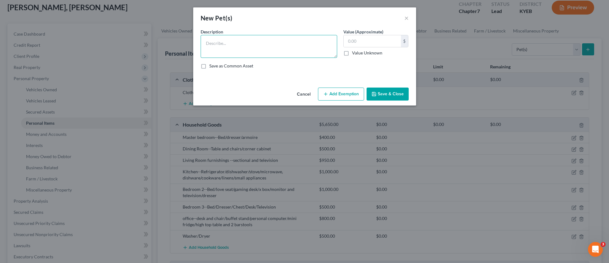
click at [257, 43] on textarea at bounding box center [268, 46] width 136 height 23
type textarea "Huskie"
click at [357, 43] on input "text" at bounding box center [371, 41] width 57 height 12
type input "300.00"
click at [392, 97] on button "Save & Close" at bounding box center [387, 94] width 42 height 13
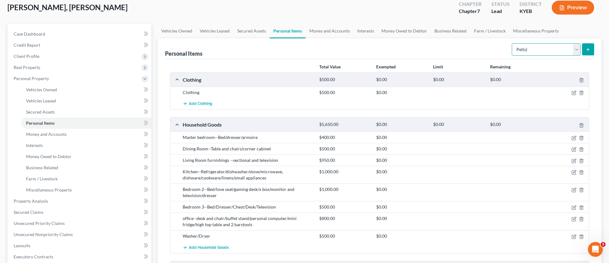
click at [576, 49] on select "Select Item Type Clothing Collectibles Of Value Electronics Firearms Household …" at bounding box center [545, 49] width 69 height 12
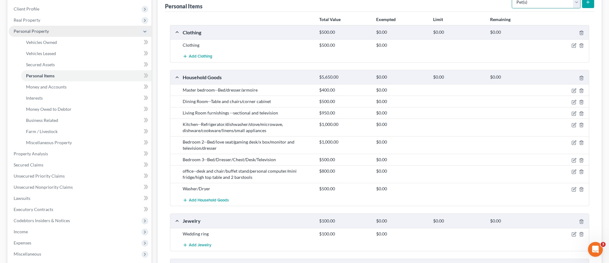
scroll to position [177, 0]
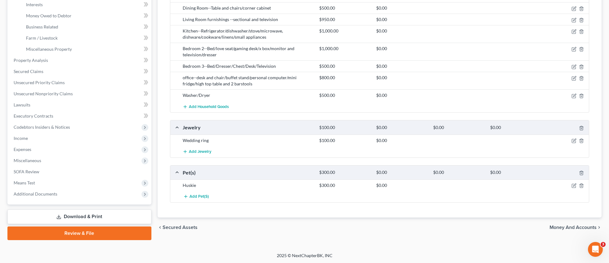
click at [95, 215] on link "Download & Print" at bounding box center [79, 216] width 144 height 15
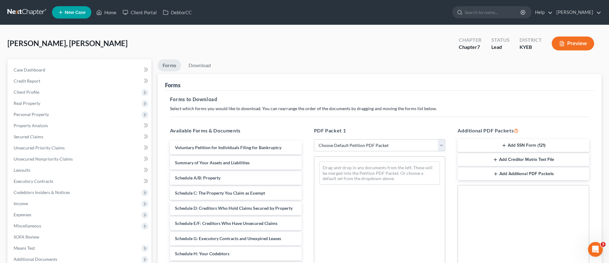
click at [440, 144] on select "Choose Default Petition PDF Packet Complete Bankruptcy Petition (all forms and …" at bounding box center [379, 145] width 131 height 12
select select "0"
click at [314, 139] on select "Choose Default Petition PDF Packet Complete Bankruptcy Petition (all forms and …" at bounding box center [379, 145] width 131 height 12
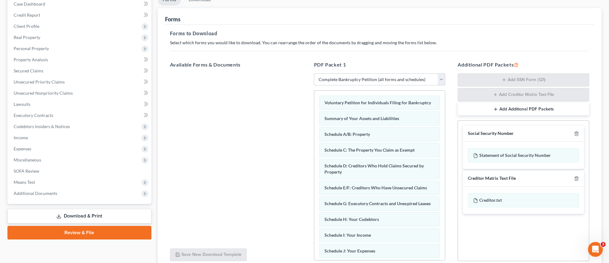
scroll to position [119, 0]
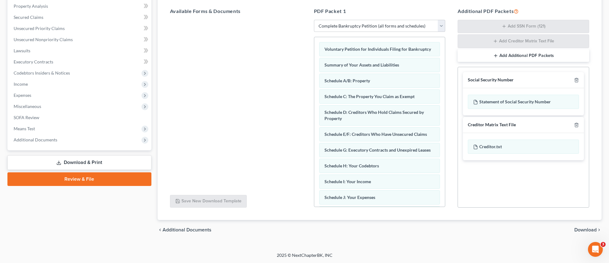
click at [584, 229] on span "Download" at bounding box center [585, 229] width 22 height 5
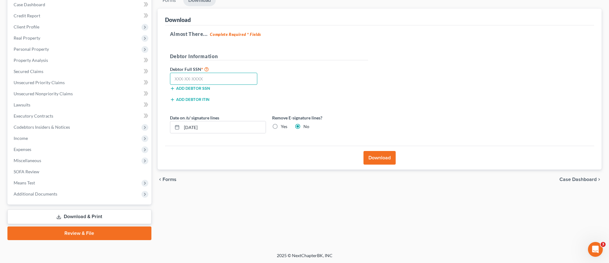
click at [214, 76] on input "text" at bounding box center [214, 79] width 88 height 12
type input "402-17-4967"
click at [381, 156] on button "Download" at bounding box center [379, 158] width 32 height 14
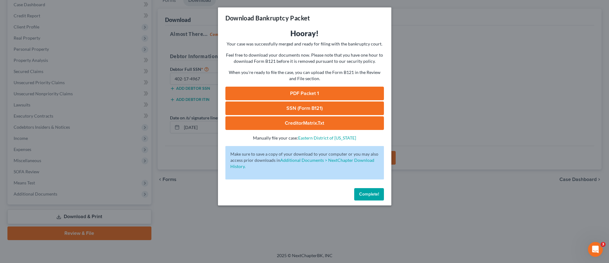
click at [308, 92] on link "PDF Packet 1" at bounding box center [304, 94] width 158 height 14
click at [326, 109] on link "SSN (Form B121)" at bounding box center [304, 108] width 158 height 14
click at [317, 122] on link "CreditorMatrix.txt" at bounding box center [304, 123] width 158 height 14
click at [513, 0] on div "Download Bankruptcy Packet Hooray! Your case was successfully merged and ready …" at bounding box center [304, 131] width 609 height 263
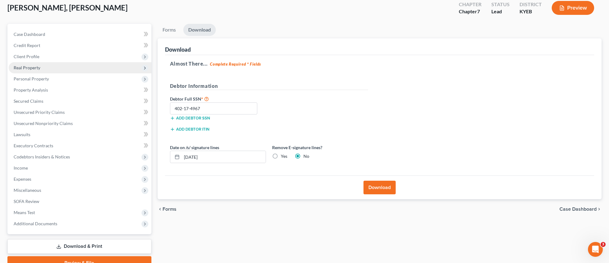
scroll to position [37, 0]
